Goal: Obtain resource: Obtain resource

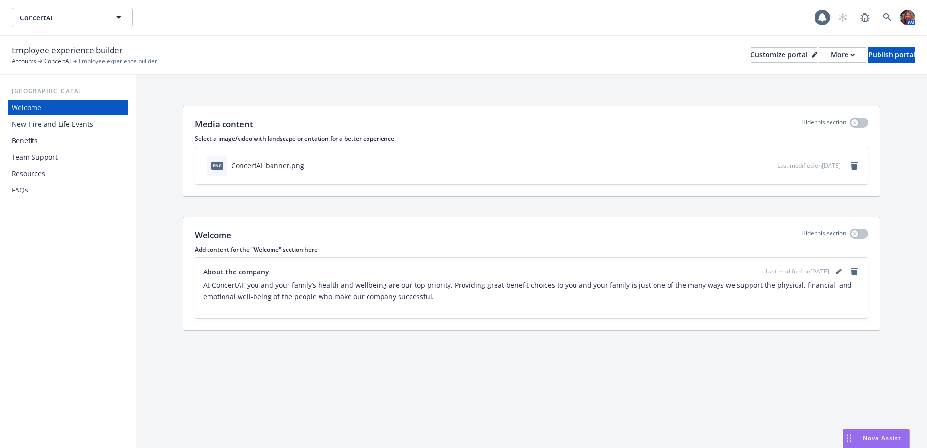
click at [19, 140] on div "Benefits" at bounding box center [25, 141] width 26 height 16
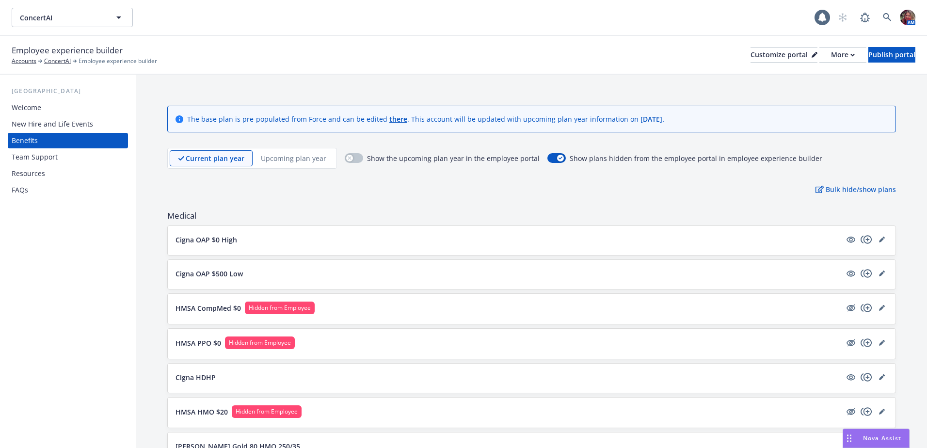
click at [652, 230] on div "Cigna OAP $0 High" at bounding box center [532, 240] width 728 height 29
click at [201, 235] on p "Cigna OAP $0 High" at bounding box center [207, 240] width 62 height 10
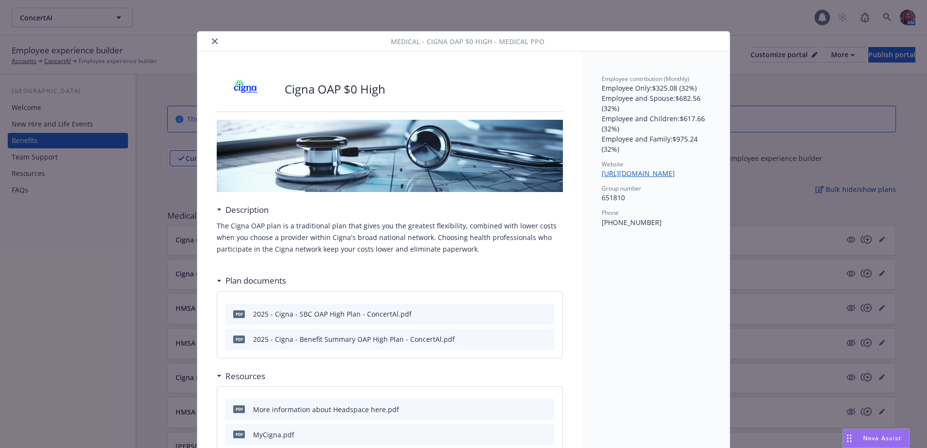
click at [212, 36] on button "close" at bounding box center [215, 41] width 12 height 12
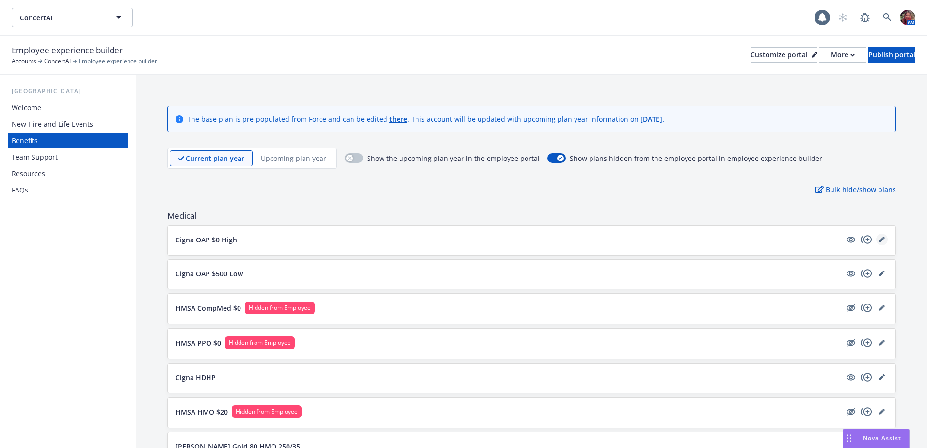
click at [879, 241] on icon "editPencil" at bounding box center [881, 240] width 5 height 5
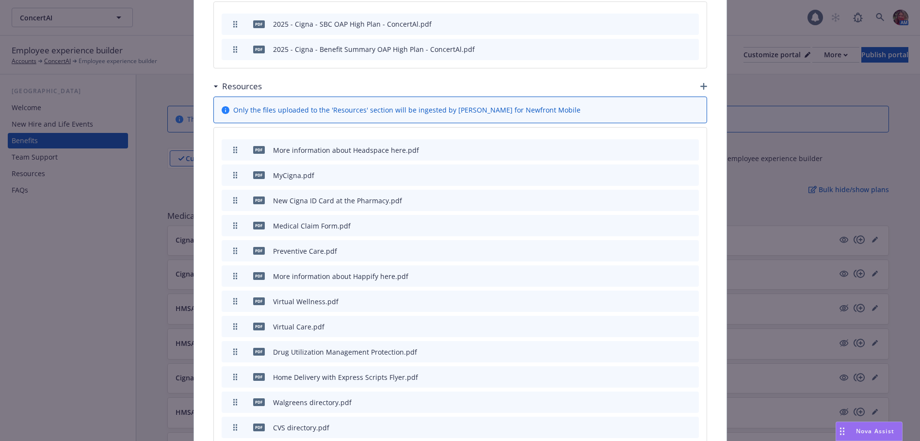
scroll to position [514, 0]
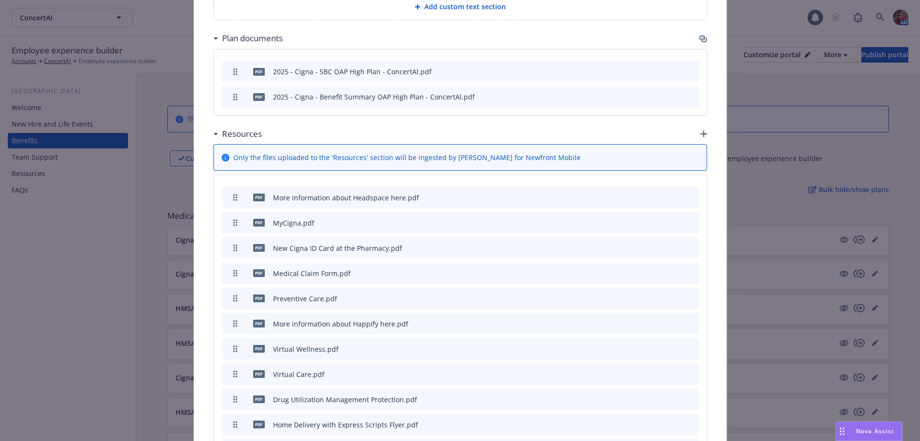
click at [700, 130] on icon "button" at bounding box center [703, 133] width 7 height 7
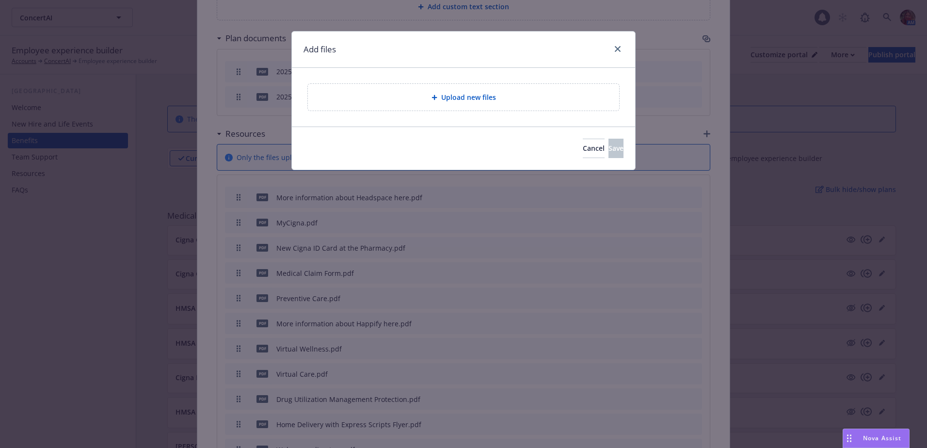
click at [467, 89] on div "Upload new files" at bounding box center [463, 97] width 311 height 27
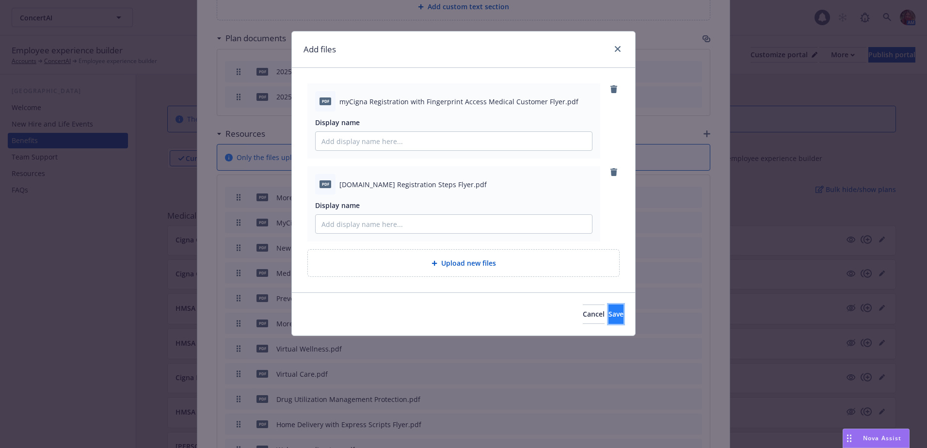
click at [609, 312] on span "Save" at bounding box center [616, 313] width 15 height 9
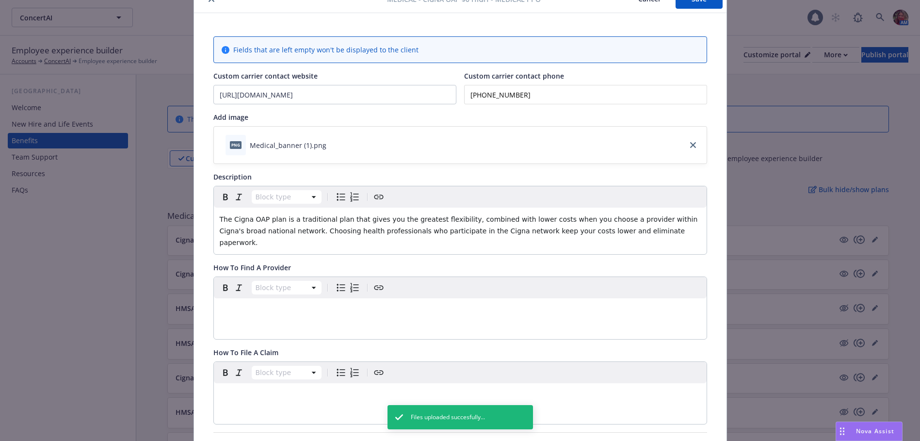
scroll to position [0, 0]
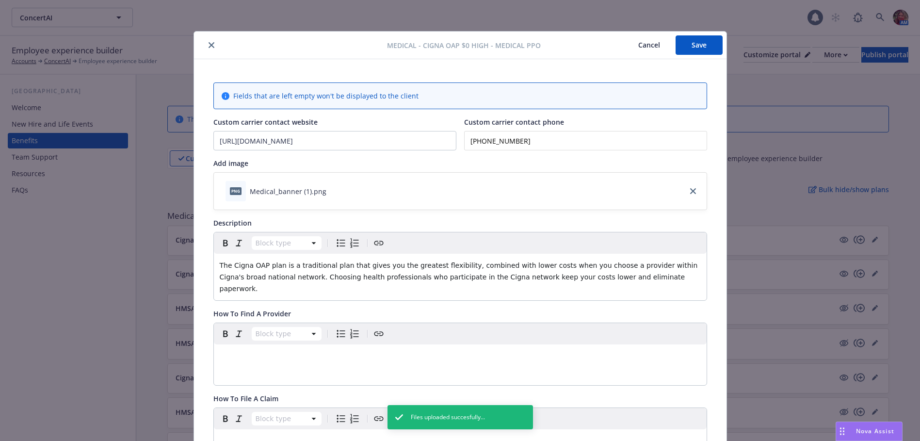
click at [682, 45] on button "Save" at bounding box center [698, 44] width 47 height 19
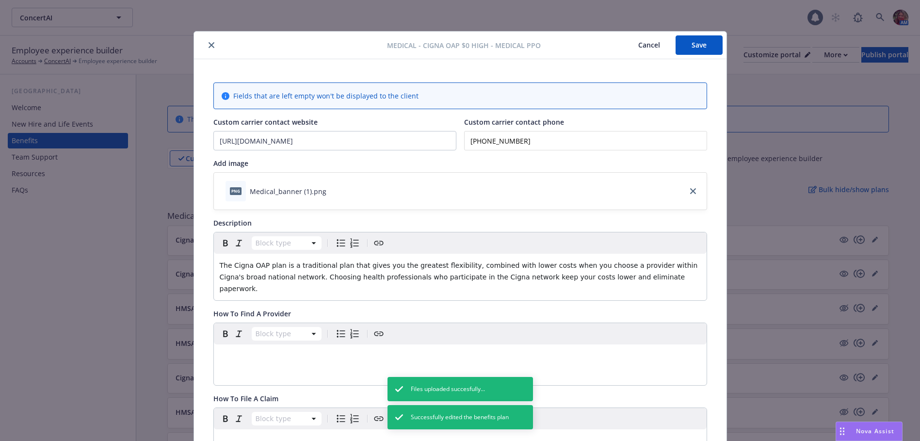
click at [206, 48] on button "close" at bounding box center [212, 45] width 12 height 12
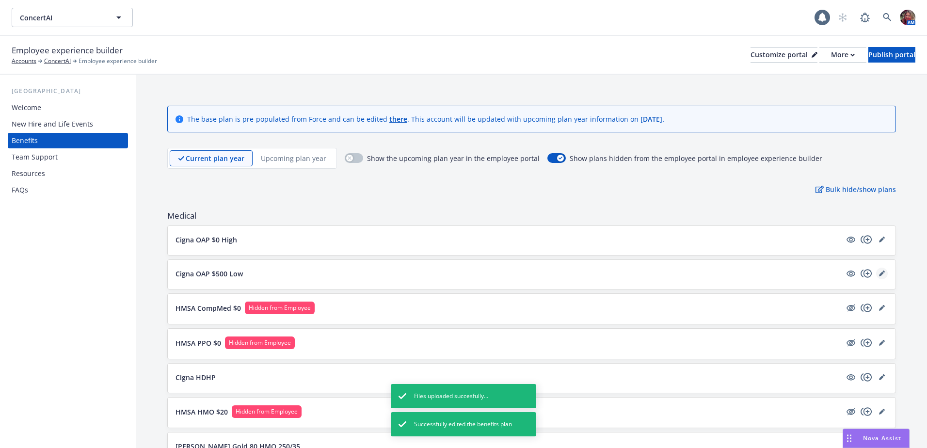
click at [883, 271] on icon "editPencil" at bounding box center [884, 272] width 2 height 2
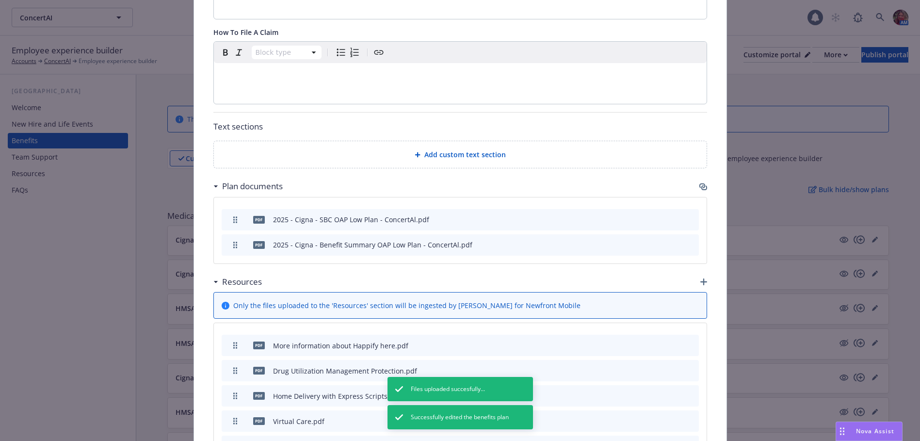
scroll to position [465, 0]
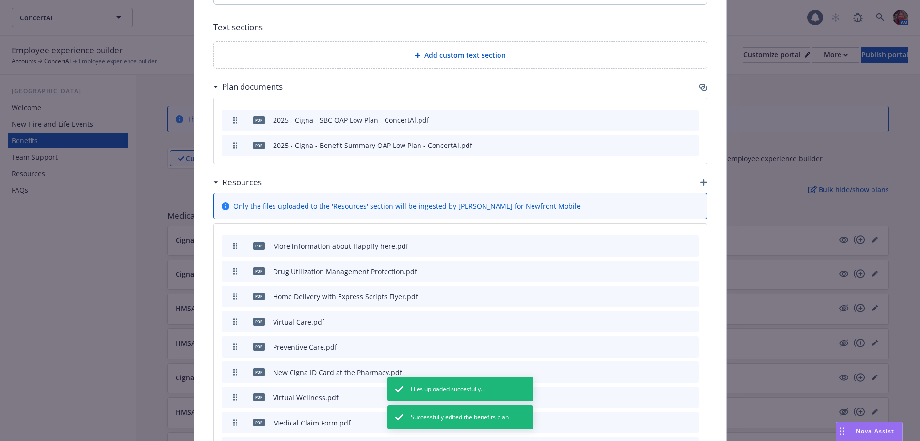
click at [700, 179] on icon "button" at bounding box center [703, 182] width 7 height 7
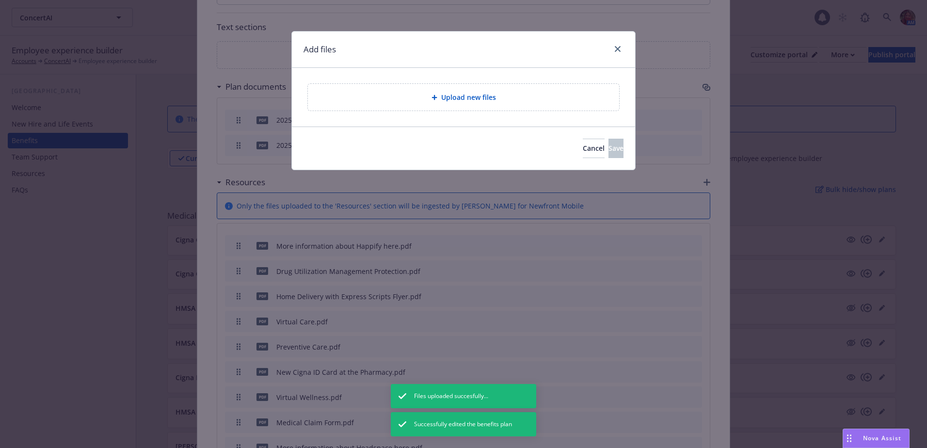
click at [449, 93] on span "Upload new files" at bounding box center [468, 97] width 55 height 10
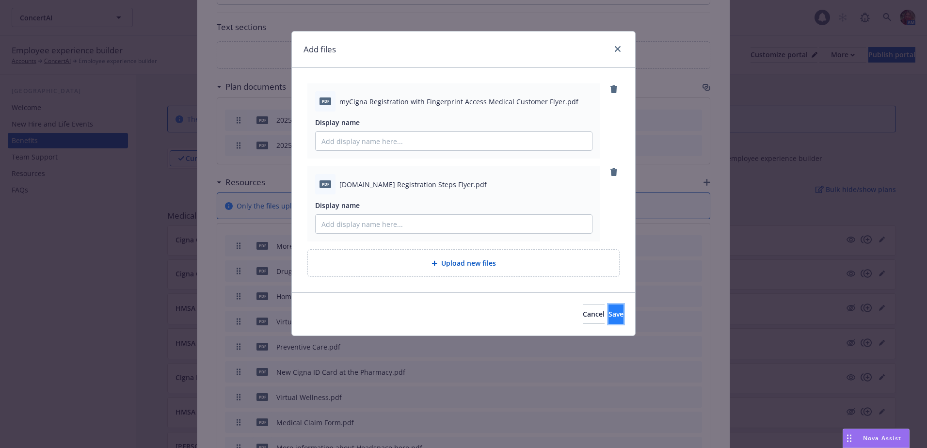
click at [611, 315] on button "Save" at bounding box center [616, 314] width 15 height 19
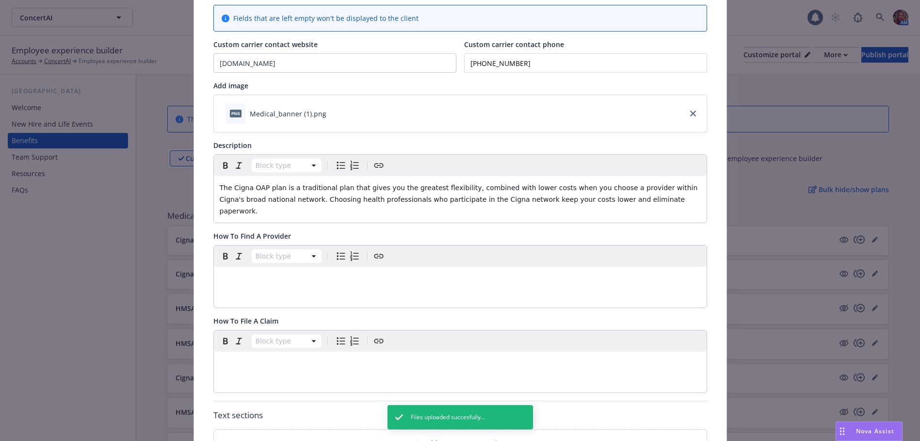
scroll to position [0, 0]
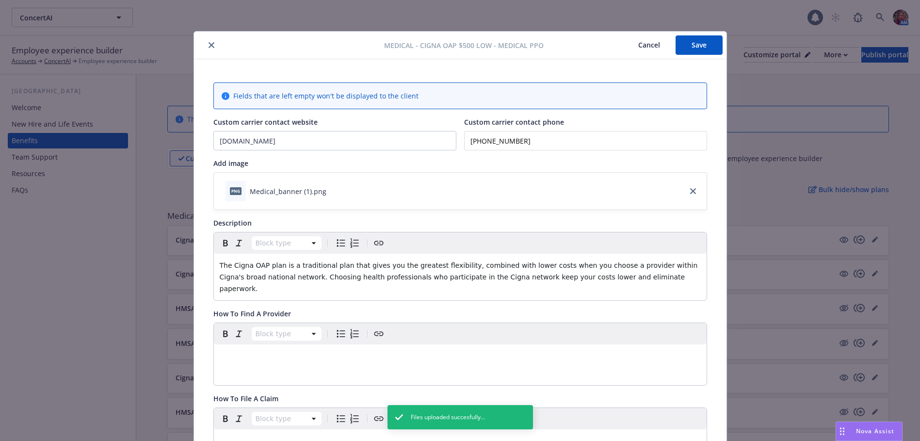
click at [691, 48] on button "Save" at bounding box center [698, 44] width 47 height 19
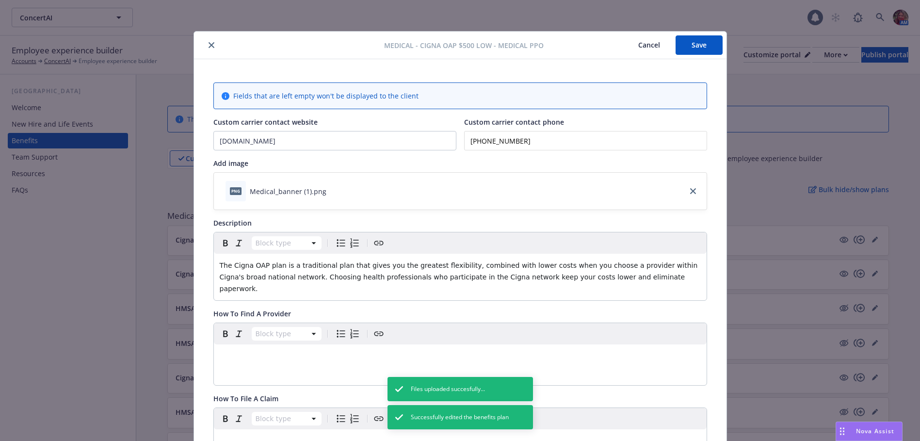
click at [210, 47] on icon "close" at bounding box center [212, 45] width 6 height 6
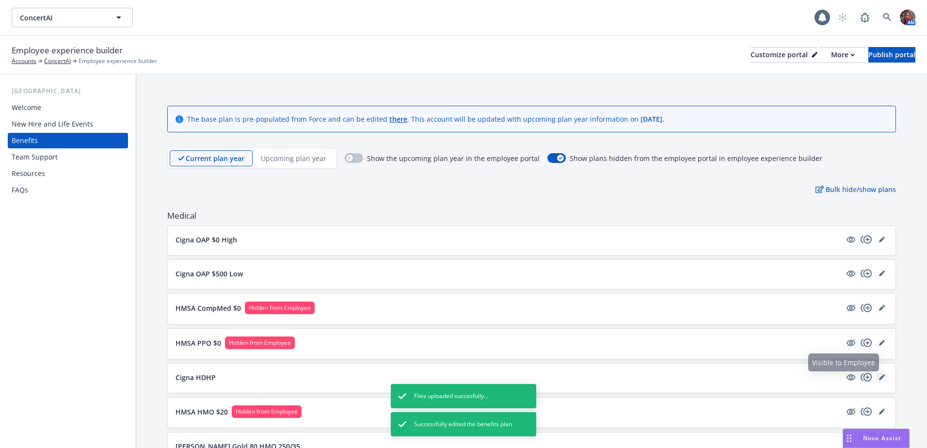
click at [879, 378] on icon "editPencil" at bounding box center [881, 377] width 5 height 5
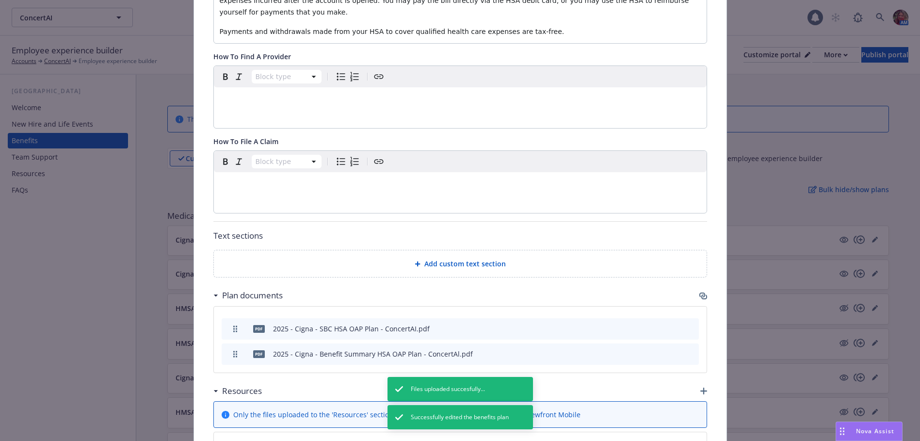
scroll to position [417, 0]
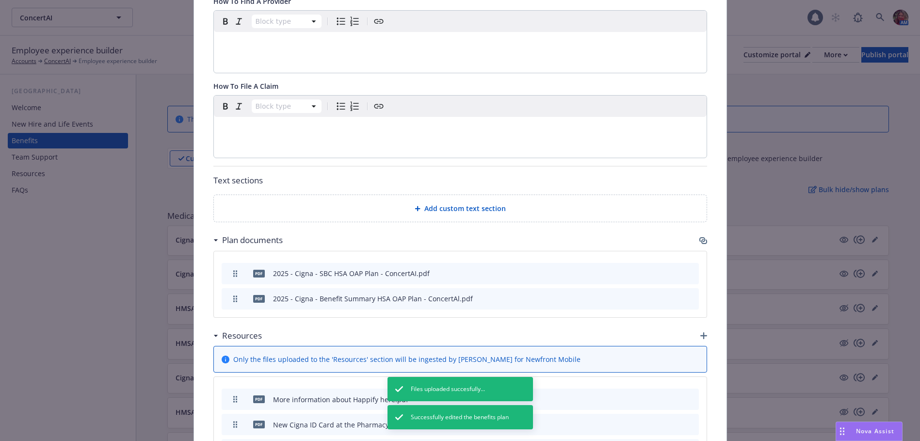
click at [695, 325] on div "Resources" at bounding box center [460, 335] width 494 height 20
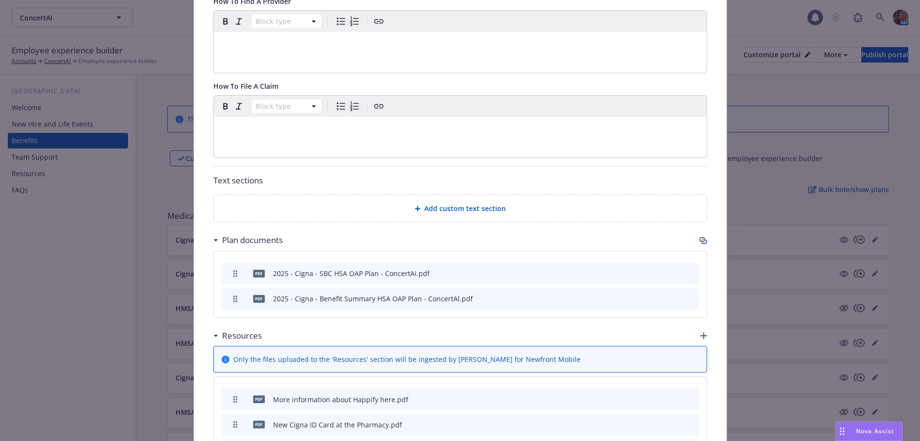
click at [701, 332] on icon "button" at bounding box center [703, 335] width 7 height 7
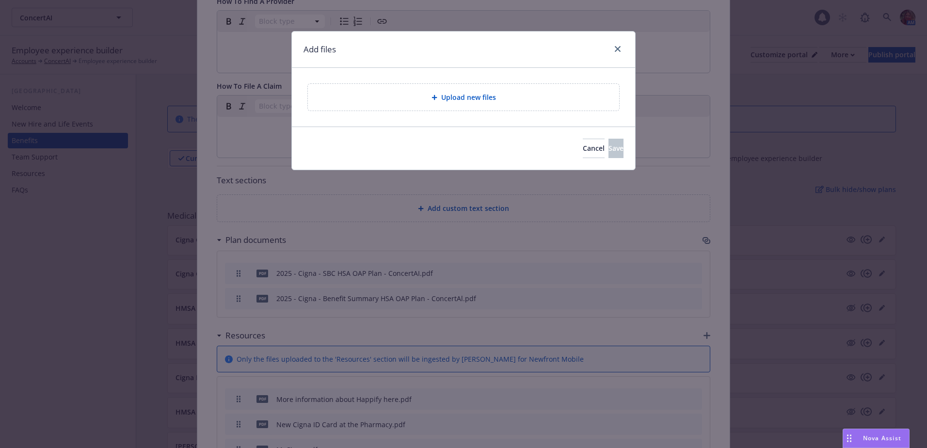
click at [390, 96] on div "Upload new files" at bounding box center [464, 97] width 296 height 11
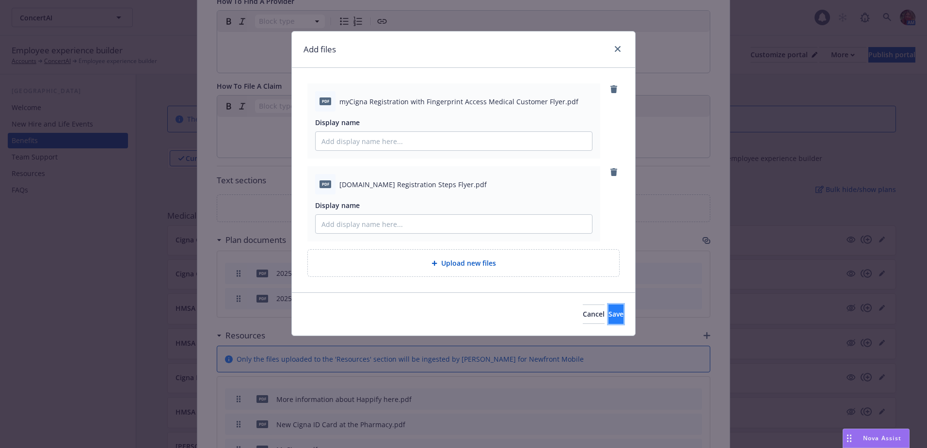
click at [609, 305] on button "Save" at bounding box center [616, 314] width 15 height 19
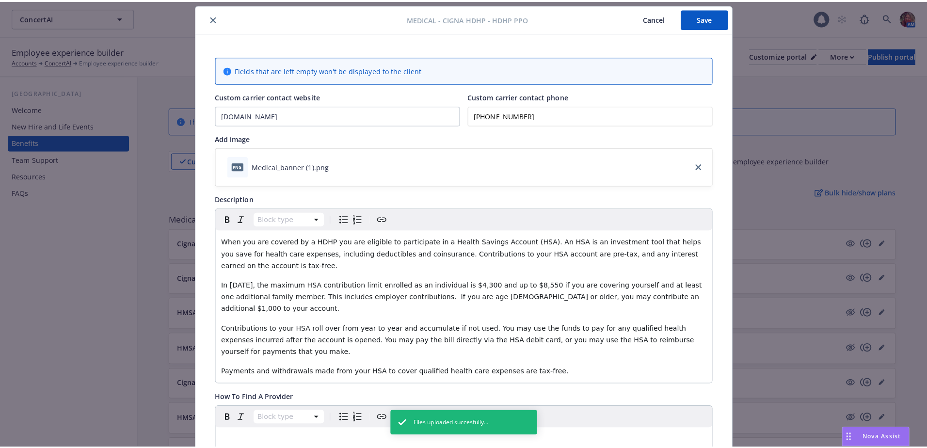
scroll to position [0, 0]
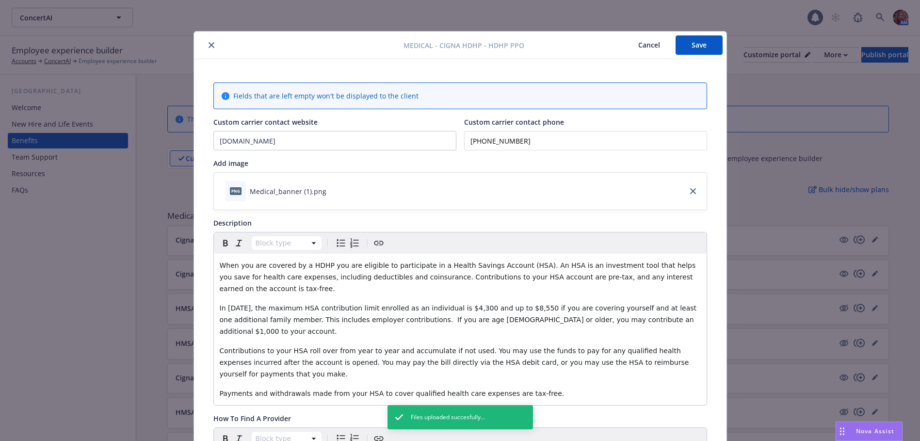
click at [688, 49] on button "Save" at bounding box center [698, 44] width 47 height 19
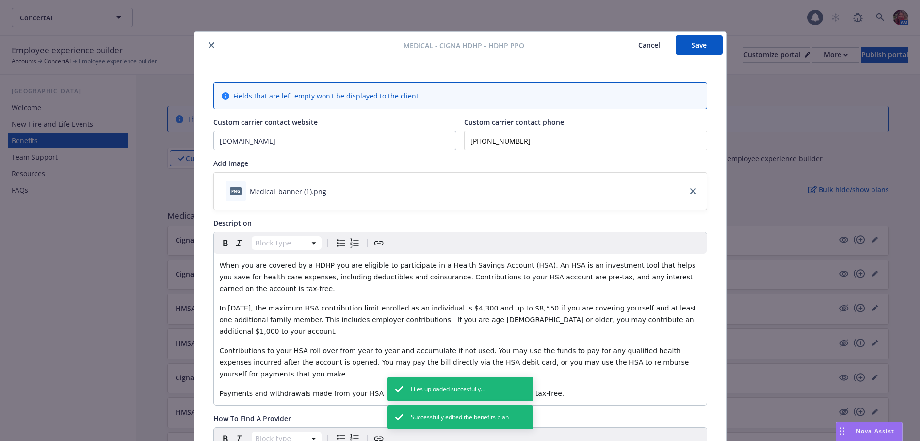
click at [209, 46] on icon "close" at bounding box center [212, 45] width 6 height 6
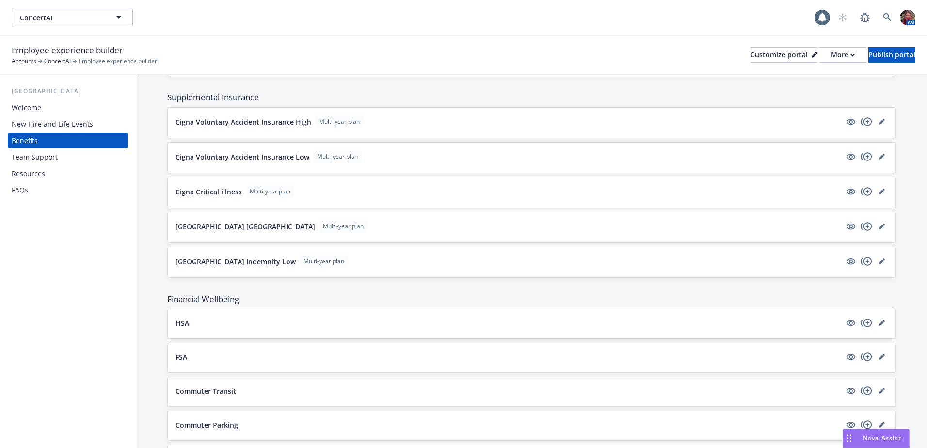
scroll to position [970, 0]
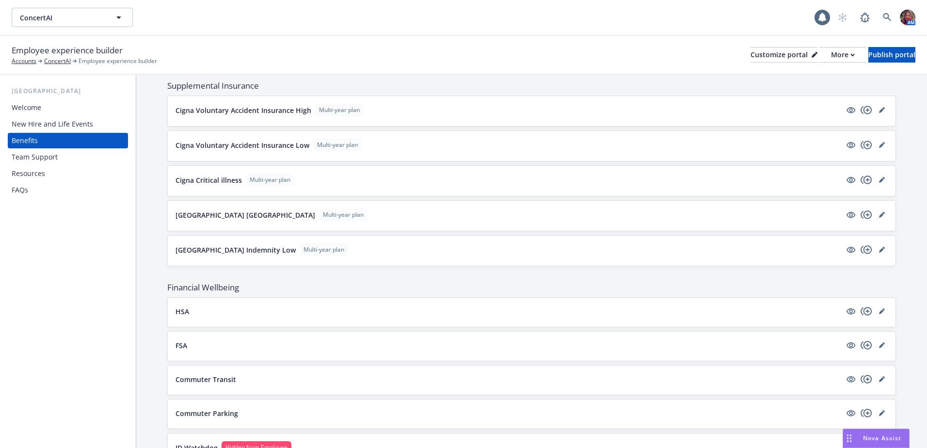
click at [196, 345] on button "FSA" at bounding box center [509, 345] width 666 height 10
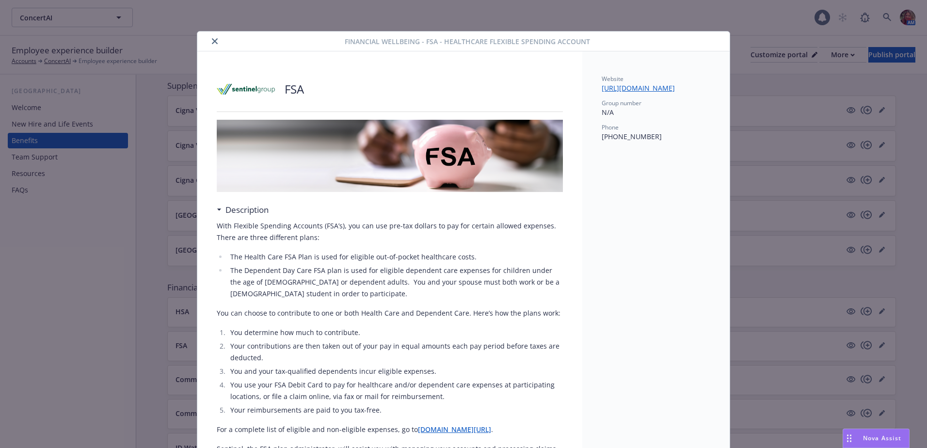
click at [212, 43] on icon "close" at bounding box center [215, 41] width 6 height 6
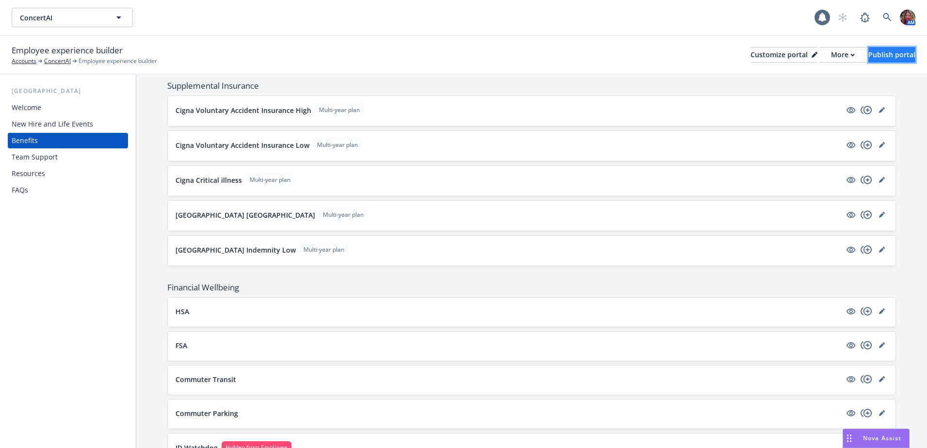
click at [868, 53] on div "Publish portal" at bounding box center [891, 55] width 47 height 15
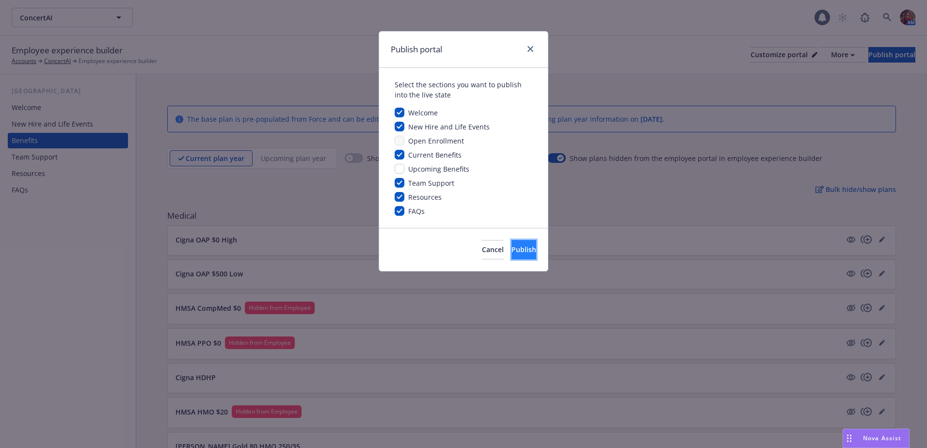
click at [512, 253] on span "Publish" at bounding box center [524, 249] width 25 height 9
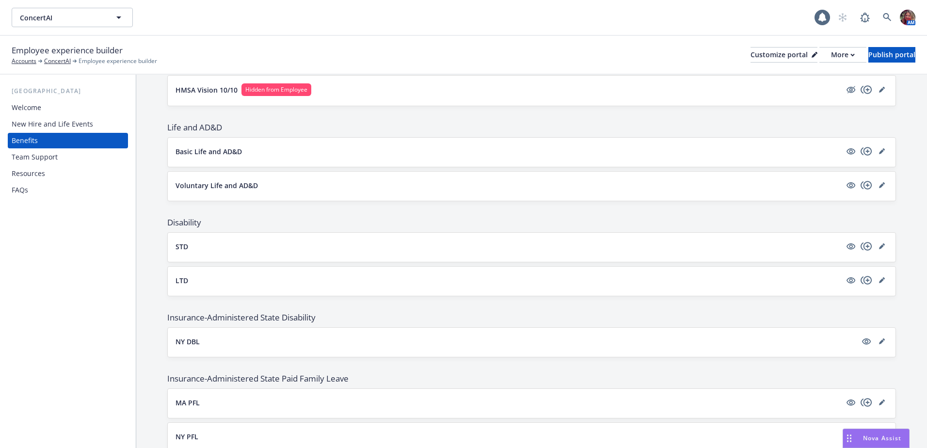
scroll to position [630, 0]
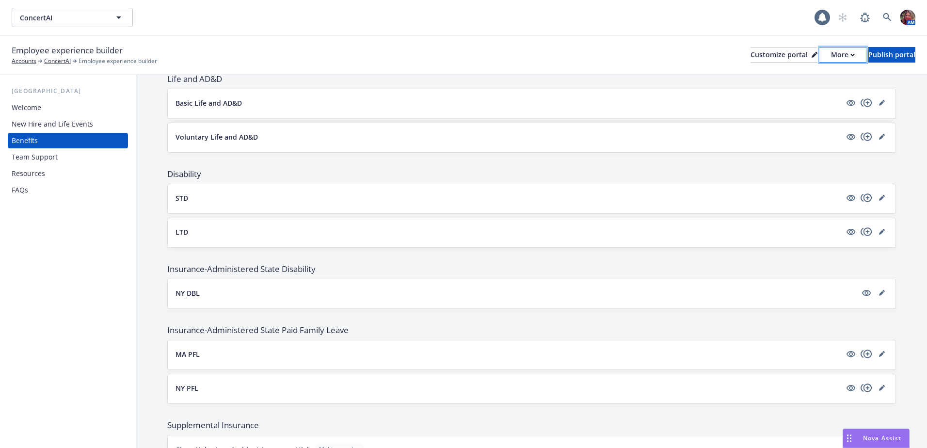
click at [831, 52] on div "More" at bounding box center [843, 55] width 24 height 15
click at [802, 99] on link "Copy portal link" at bounding box center [791, 95] width 88 height 19
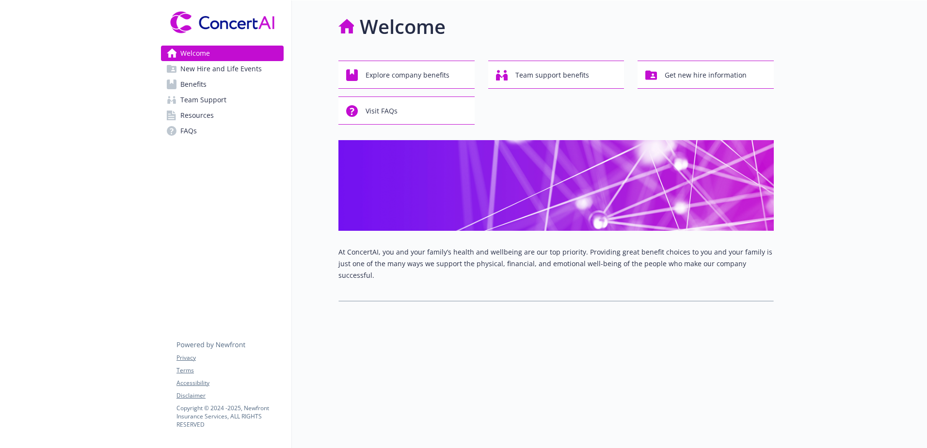
click at [233, 81] on link "Benefits" at bounding box center [222, 85] width 123 height 16
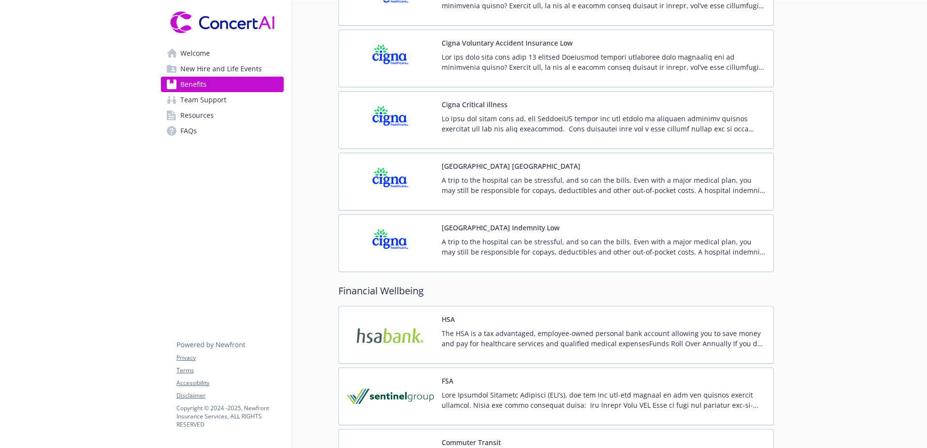
scroll to position [1406, 0]
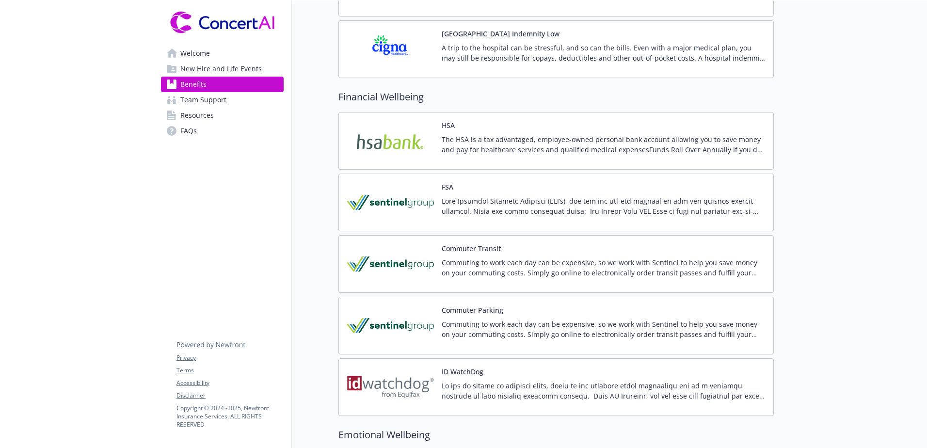
click at [410, 204] on img at bounding box center [390, 202] width 87 height 41
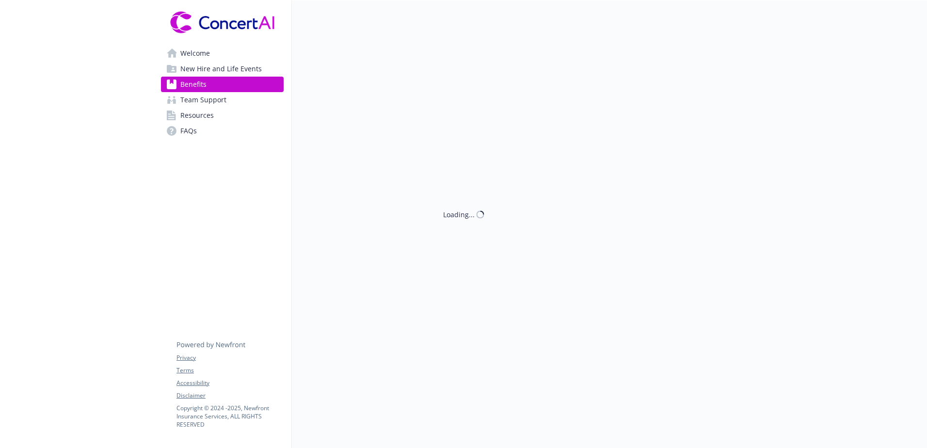
scroll to position [1406, 0]
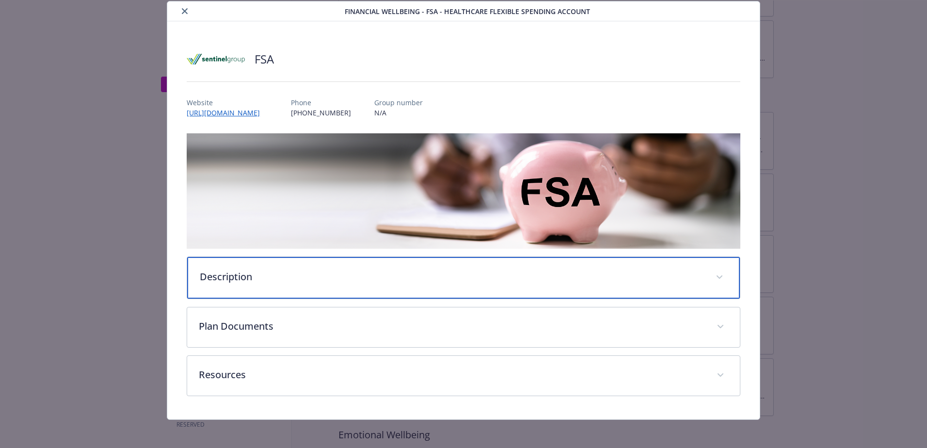
click at [305, 273] on p "Description" at bounding box center [452, 277] width 504 height 15
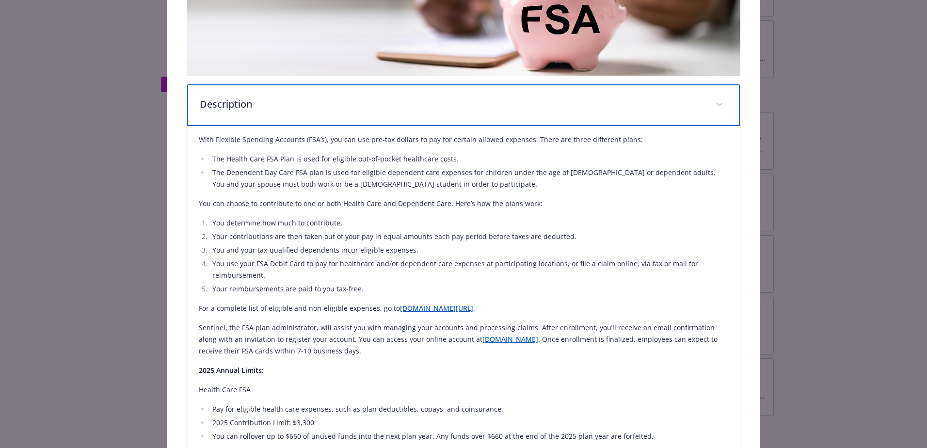
scroll to position [273, 0]
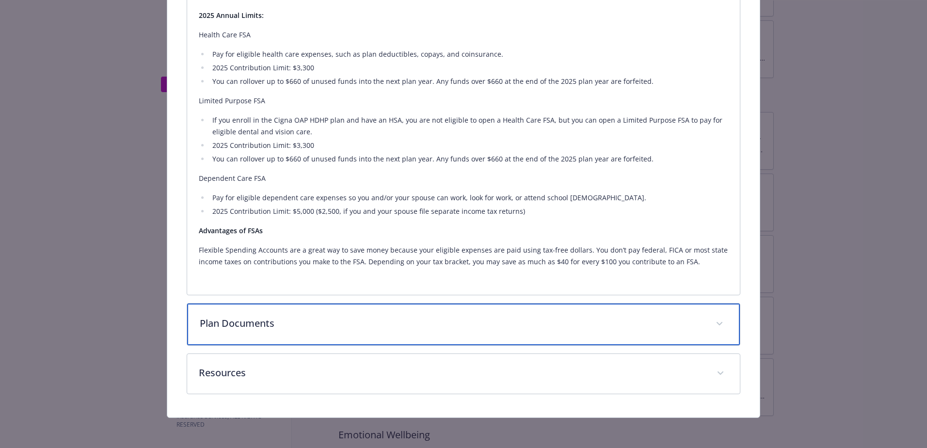
click at [338, 321] on p "Plan Documents" at bounding box center [452, 323] width 504 height 15
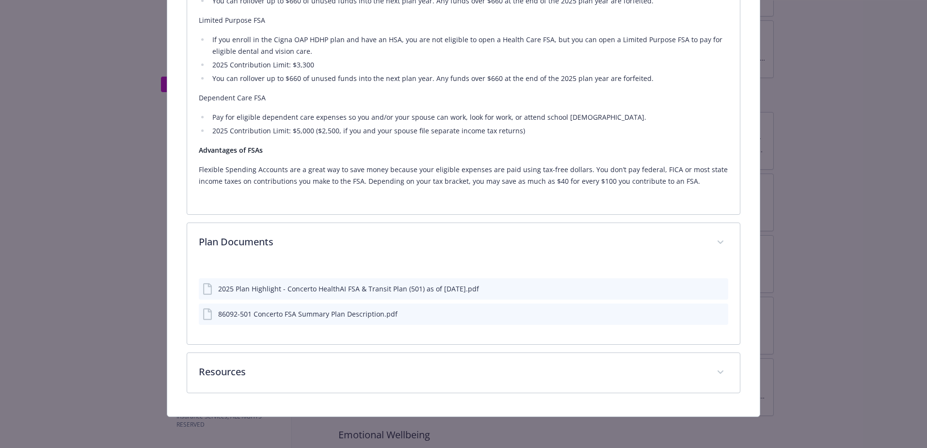
scroll to position [635, 0]
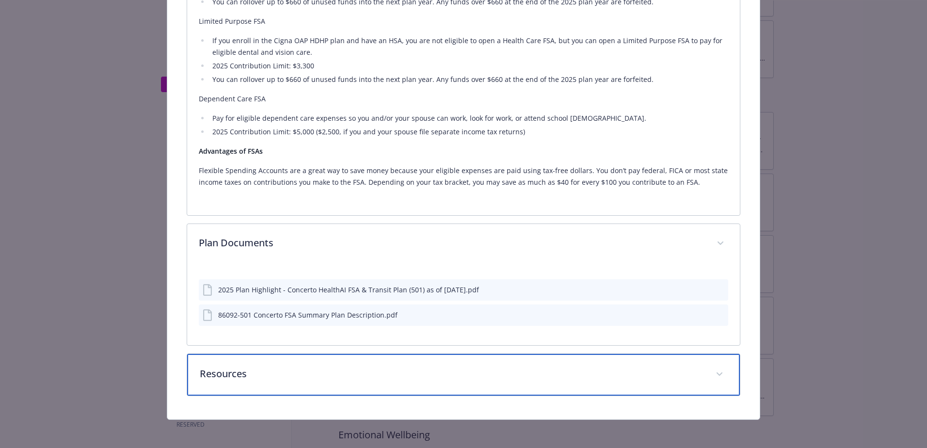
click at [215, 369] on p "Resources" at bounding box center [452, 374] width 504 height 15
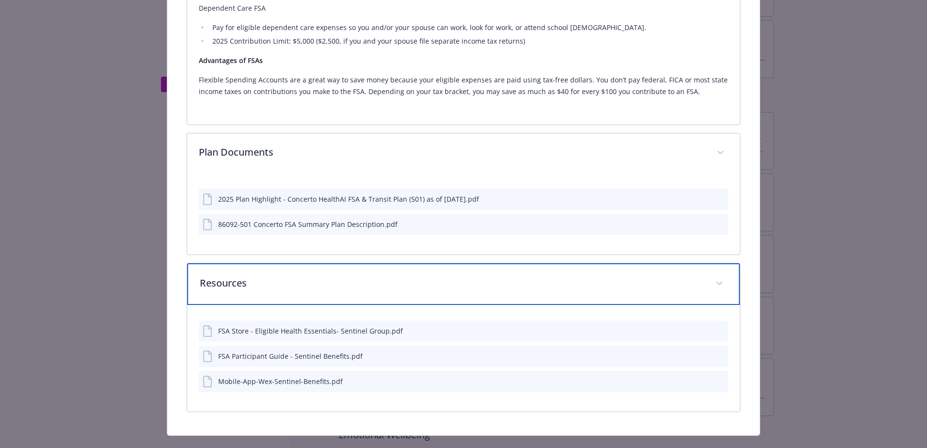
scroll to position [744, 0]
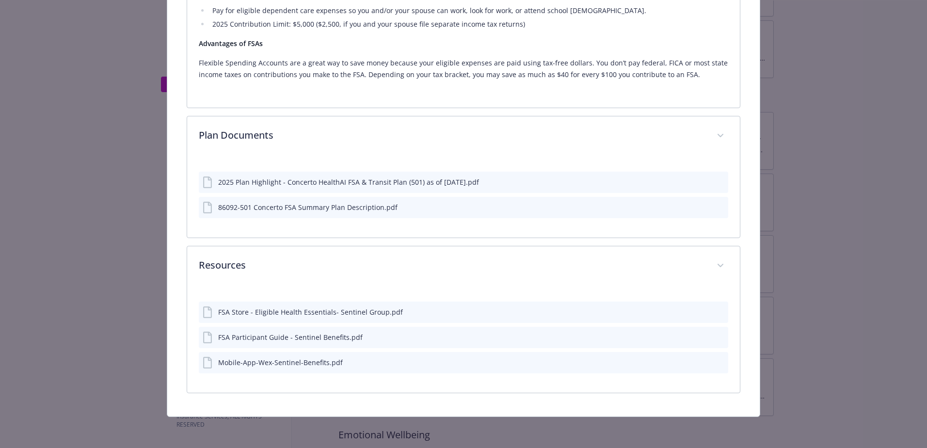
click at [716, 363] on icon "preview file" at bounding box center [719, 361] width 9 height 7
click at [715, 337] on icon "preview file" at bounding box center [719, 337] width 9 height 7
click at [718, 310] on button "preview file" at bounding box center [719, 312] width 11 height 9
click at [715, 205] on icon "preview file" at bounding box center [719, 207] width 9 height 7
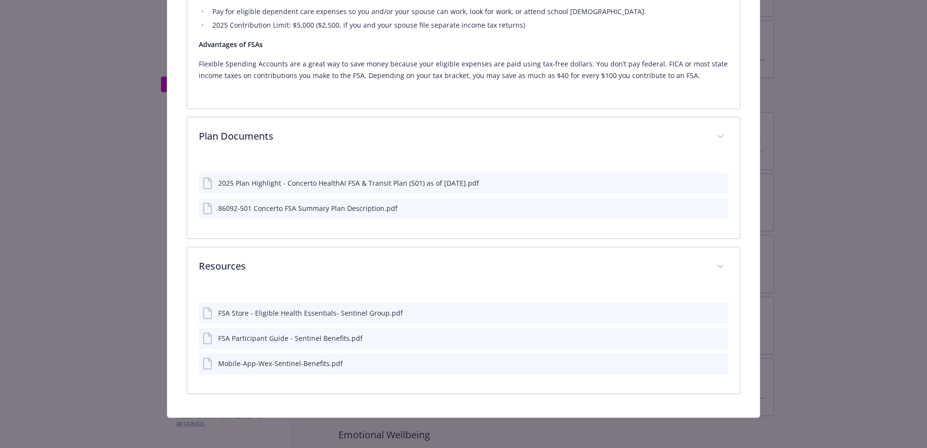
click at [717, 181] on icon "preview file" at bounding box center [719, 182] width 9 height 7
